Goal: Understand process/instructions

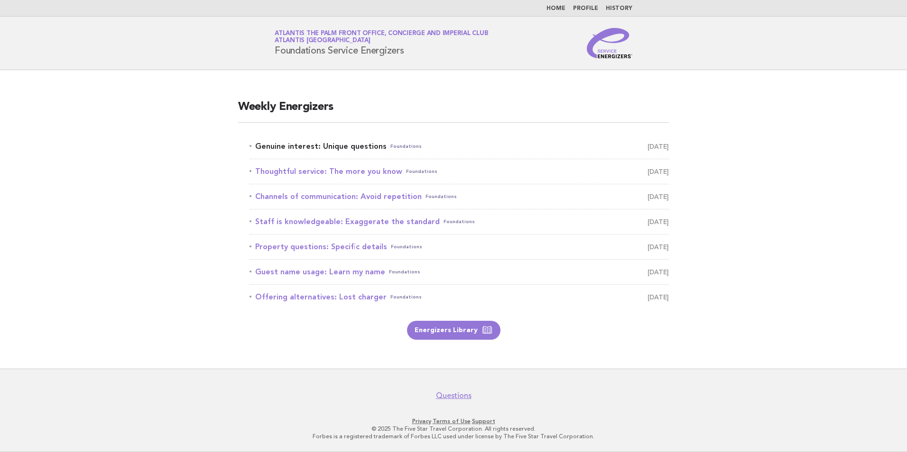
click at [348, 141] on link "Genuine interest: Unique questions Foundations [DATE]" at bounding box center [458, 146] width 419 height 13
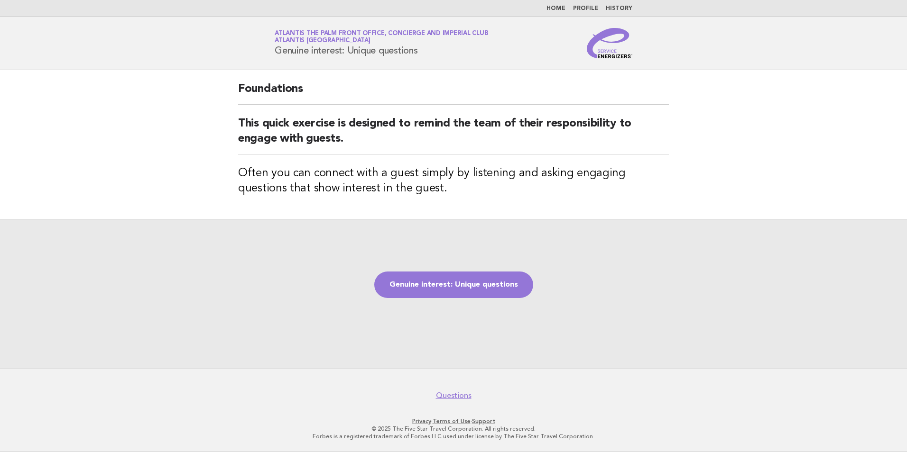
drag, startPoint x: 426, startPoint y: 51, endPoint x: 268, endPoint y: 52, distance: 157.4
click at [268, 52] on div "Service Energizers Atlantis The Palm Front Office, Concierge and Imperial Club …" at bounding box center [453, 43] width 384 height 30
copy h1 "Genuine interest: Unique questions"
click at [386, 186] on h3 "Often you can connect with a guest simply by listening and asking engaging ques…" at bounding box center [453, 181] width 431 height 30
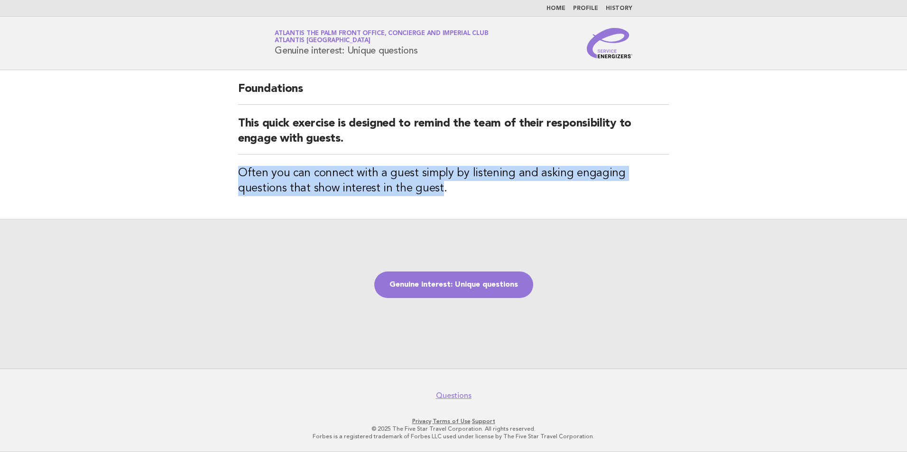
drag, startPoint x: 387, startPoint y: 192, endPoint x: 227, endPoint y: 170, distance: 162.2
click at [227, 170] on div "Foundations This quick exercise is designed to remind the team of their respons…" at bounding box center [453, 144] width 453 height 149
copy h3 "Often you can connect with a guest simply by listening and asking engaging ques…"
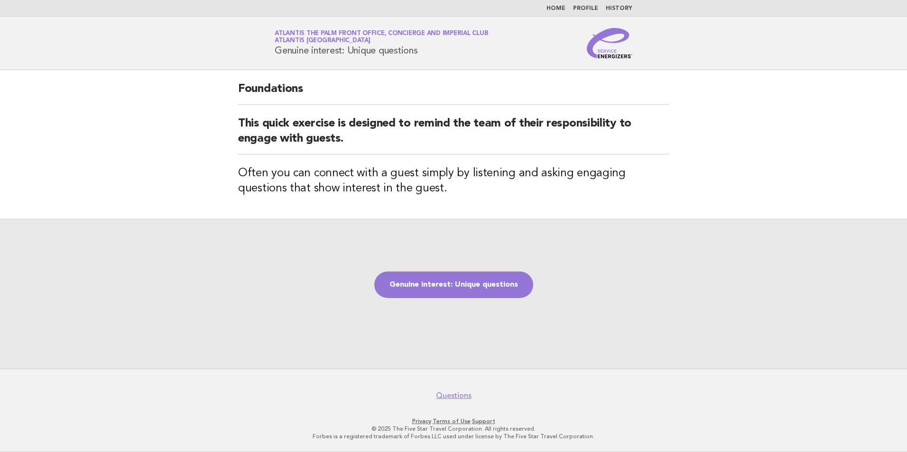
click at [424, 213] on div "Foundations This quick exercise is designed to remind the team of their respons…" at bounding box center [453, 144] width 453 height 149
click at [425, 286] on link "Genuine interest: Unique questions" at bounding box center [453, 285] width 159 height 27
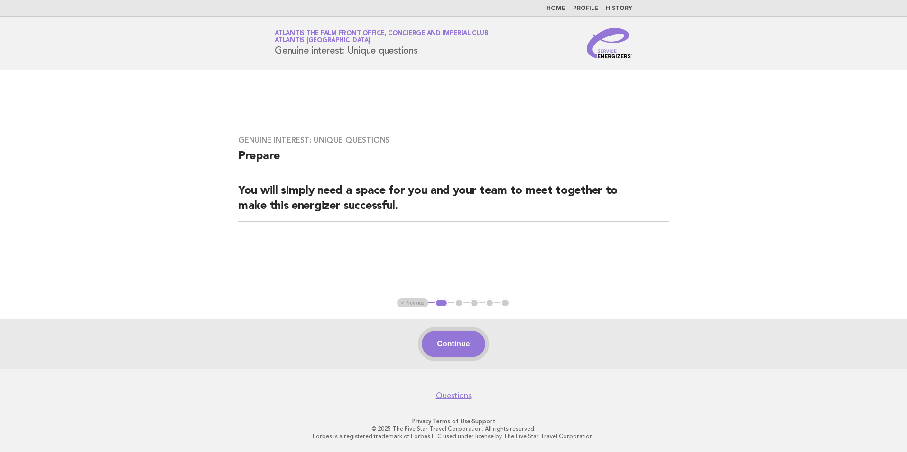
click at [438, 336] on button "Continue" at bounding box center [453, 344] width 63 height 27
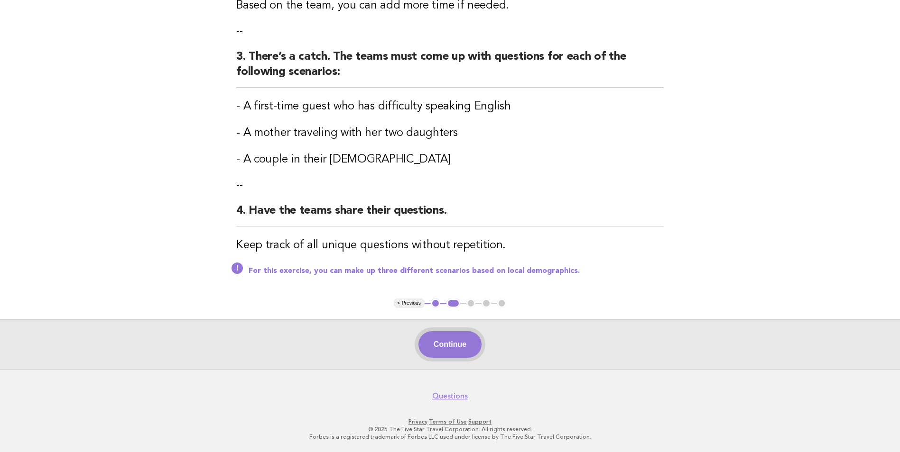
click at [425, 344] on button "Continue" at bounding box center [449, 344] width 63 height 27
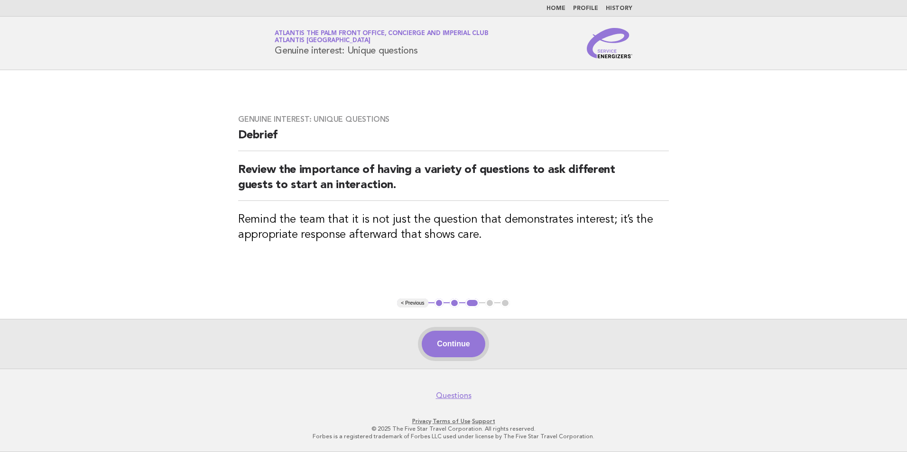
click at [470, 343] on button "Continue" at bounding box center [453, 344] width 63 height 27
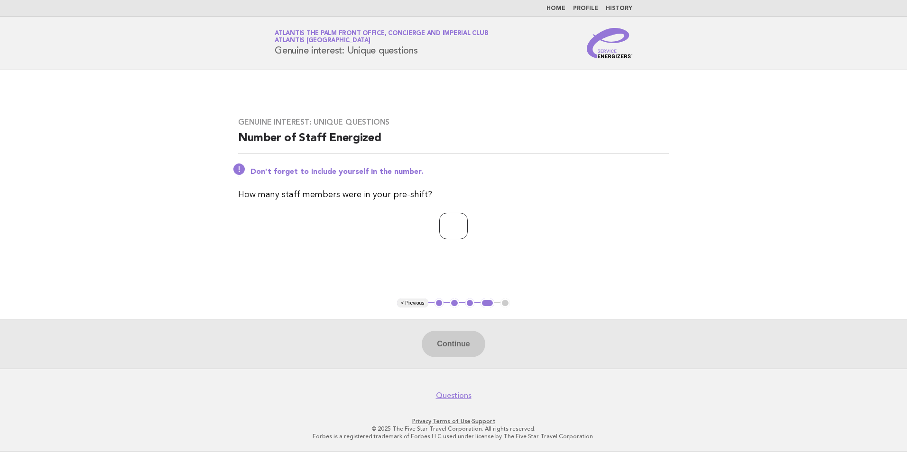
click at [439, 216] on input "number" at bounding box center [453, 226] width 28 height 27
type input "**"
click at [457, 349] on button "Continue" at bounding box center [453, 344] width 63 height 27
